Goal: Register for event/course

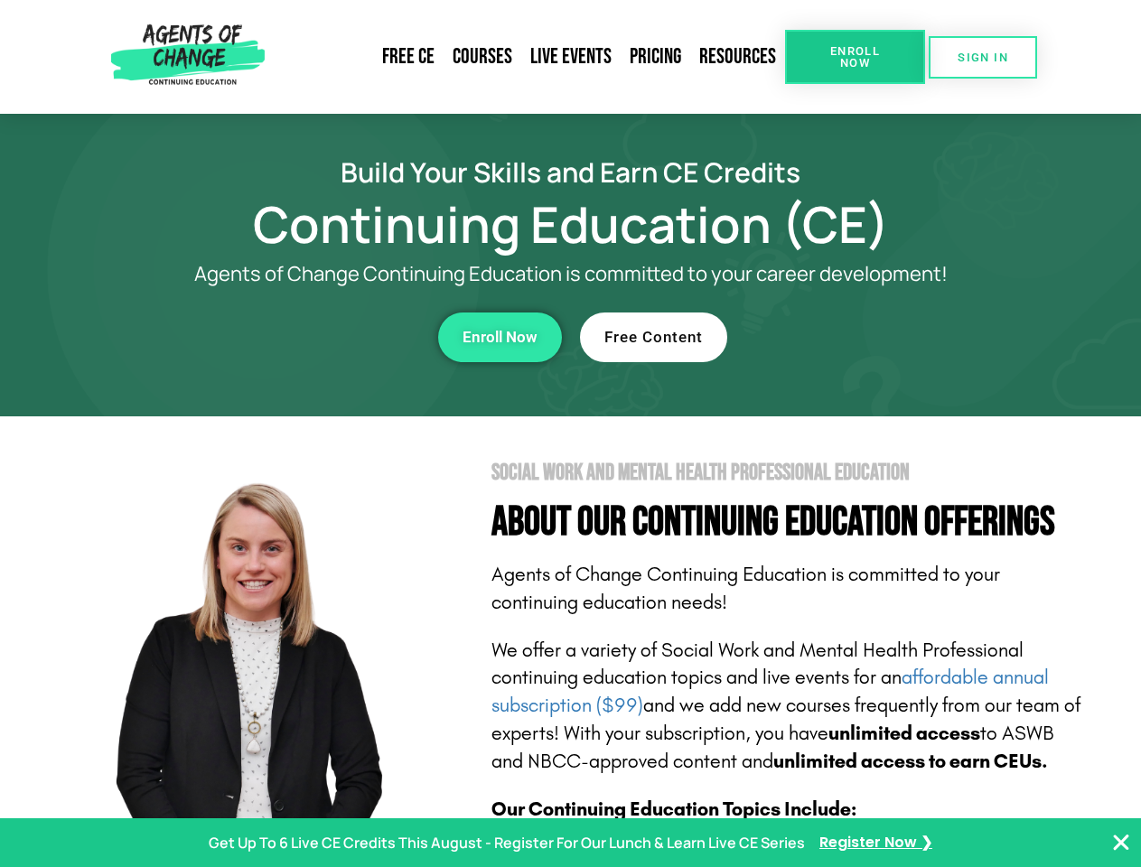
click at [570, 434] on section "Social Work and Mental Health Professional Education About Our Continuing Educa…" at bounding box center [570, 795] width 1141 height 759
click at [854, 57] on span "Enroll Now" at bounding box center [855, 56] width 82 height 23
click at [983, 57] on span "SIGN IN" at bounding box center [982, 57] width 51 height 12
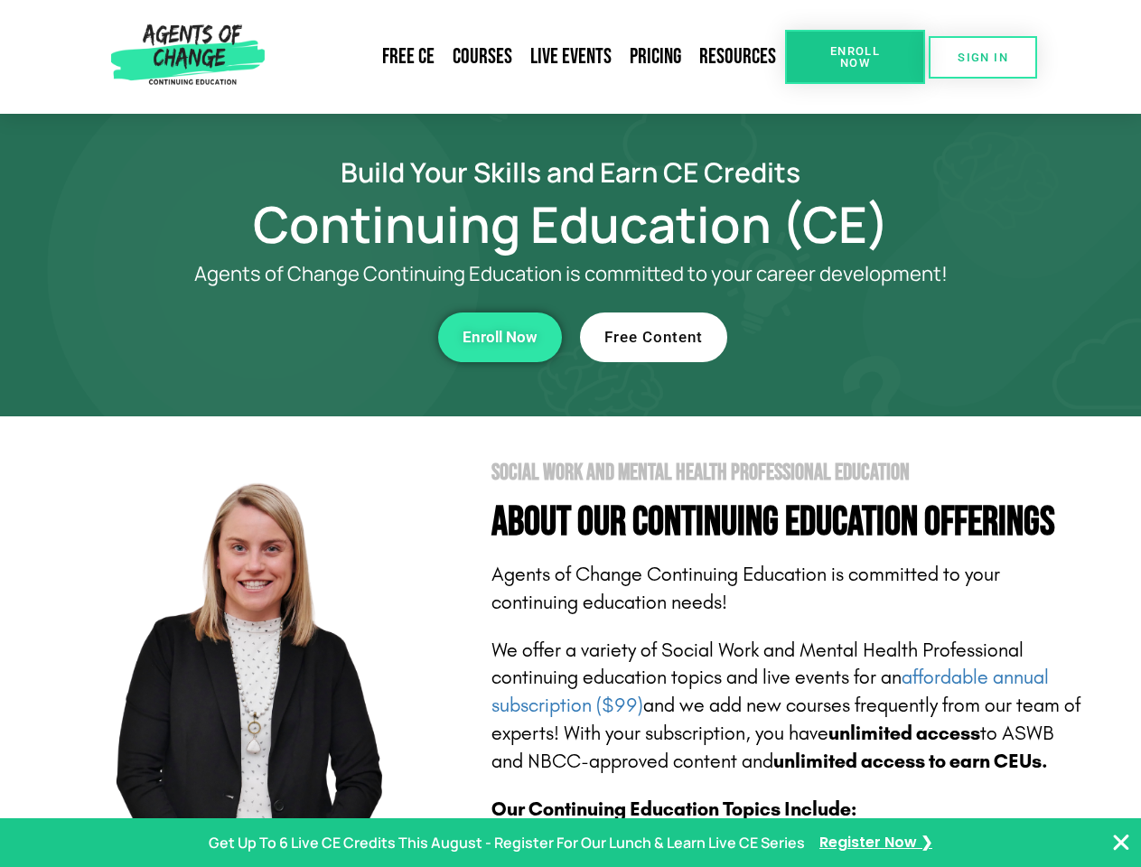
click at [313, 337] on div "Enroll Now" at bounding box center [313, 338] width 497 height 50
click at [499, 337] on span "Enroll Now" at bounding box center [499, 337] width 75 height 15
click at [828, 337] on div "Free Content" at bounding box center [828, 338] width 497 height 50
